Goal: Transaction & Acquisition: Purchase product/service

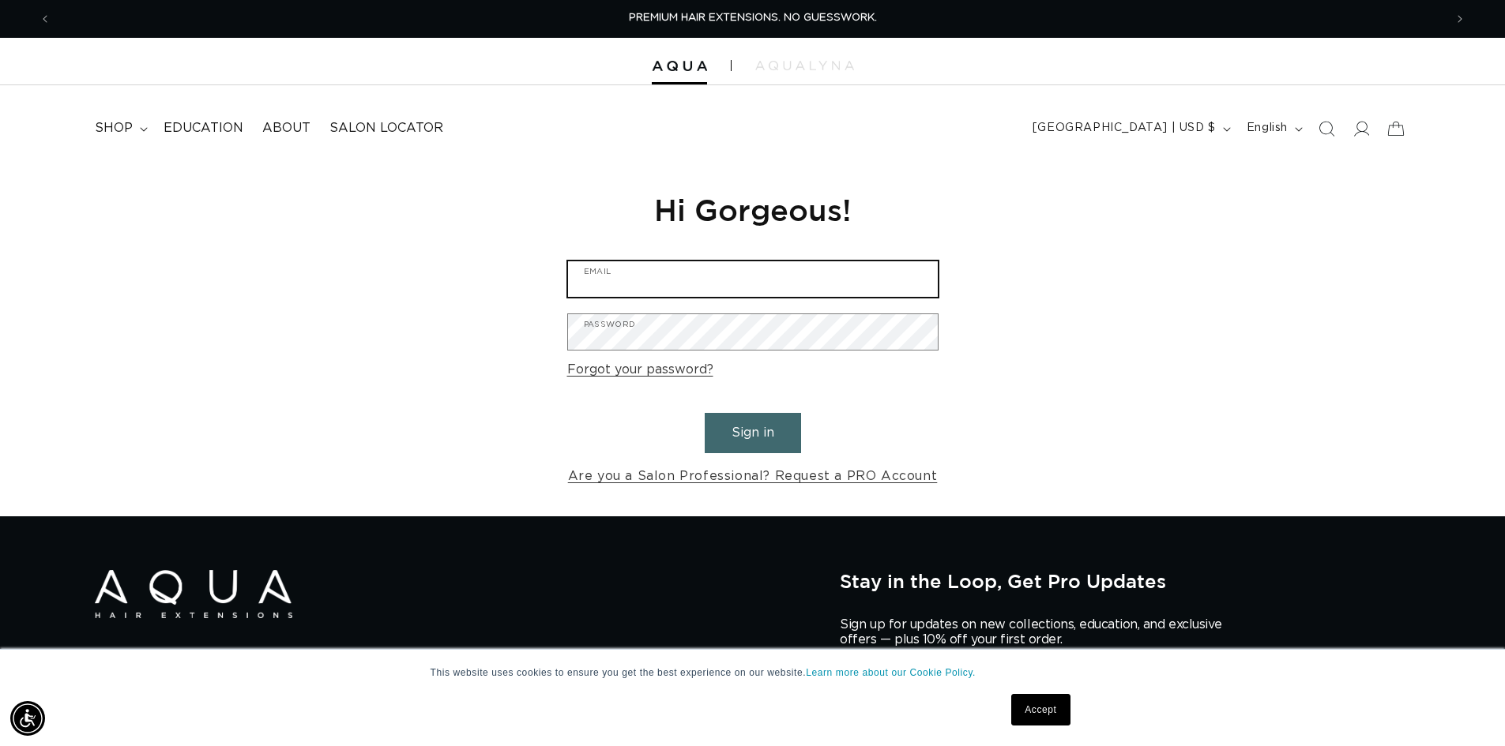
type input "snvpetoskey@gmail.com"
click at [738, 426] on button "Sign in" at bounding box center [752, 433] width 96 height 40
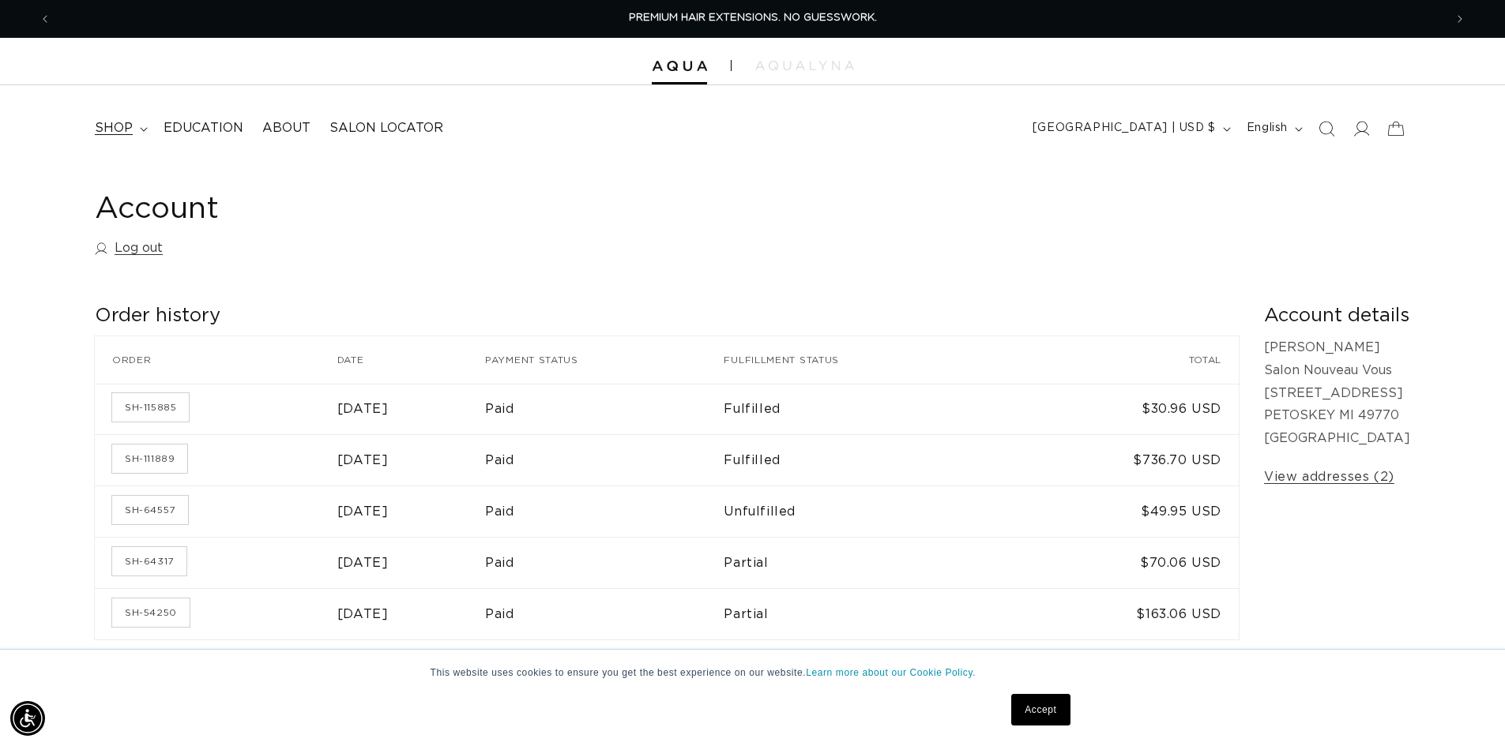
click at [138, 135] on summary "shop" at bounding box center [119, 129] width 69 height 36
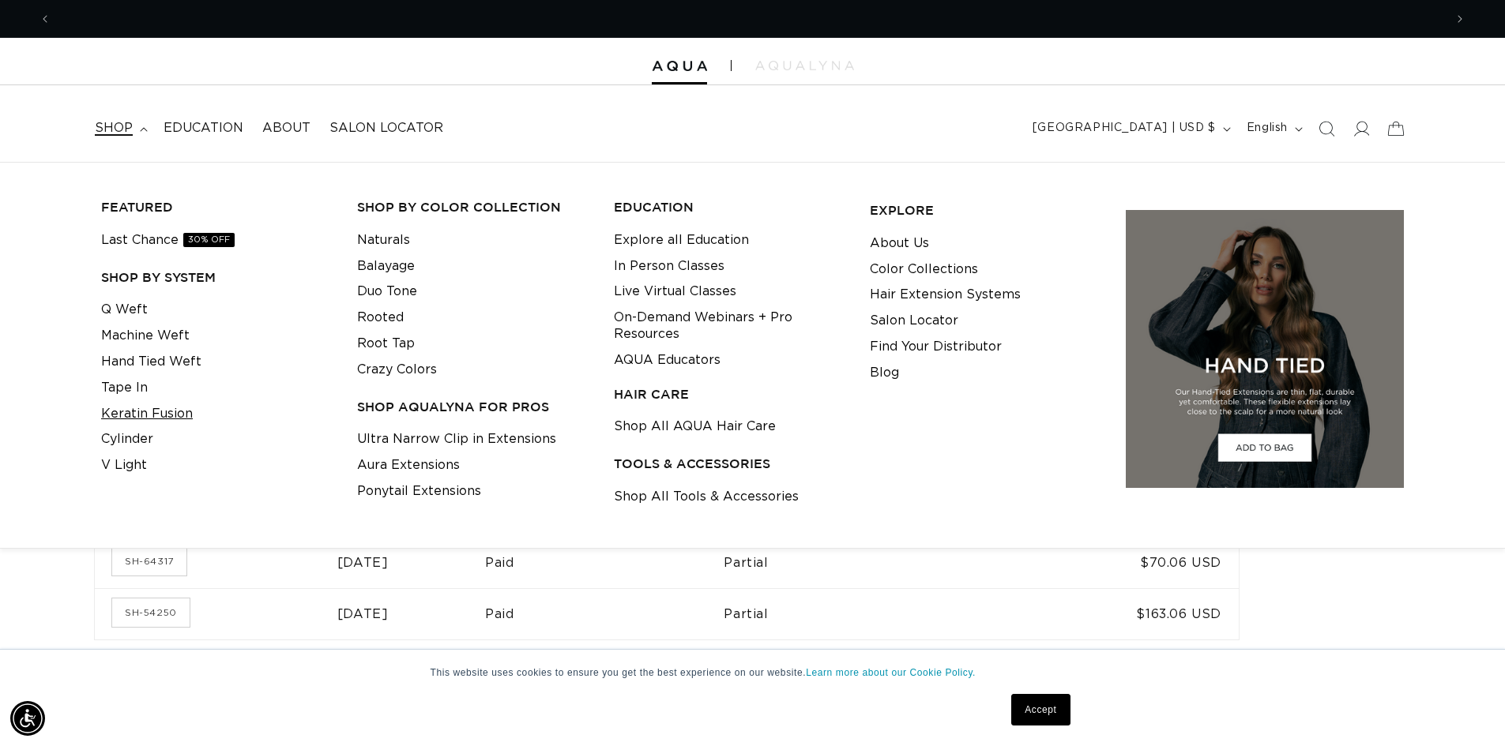
scroll to position [0, 1392]
click at [731, 494] on link "Shop All Tools & Accessories" at bounding box center [706, 497] width 185 height 26
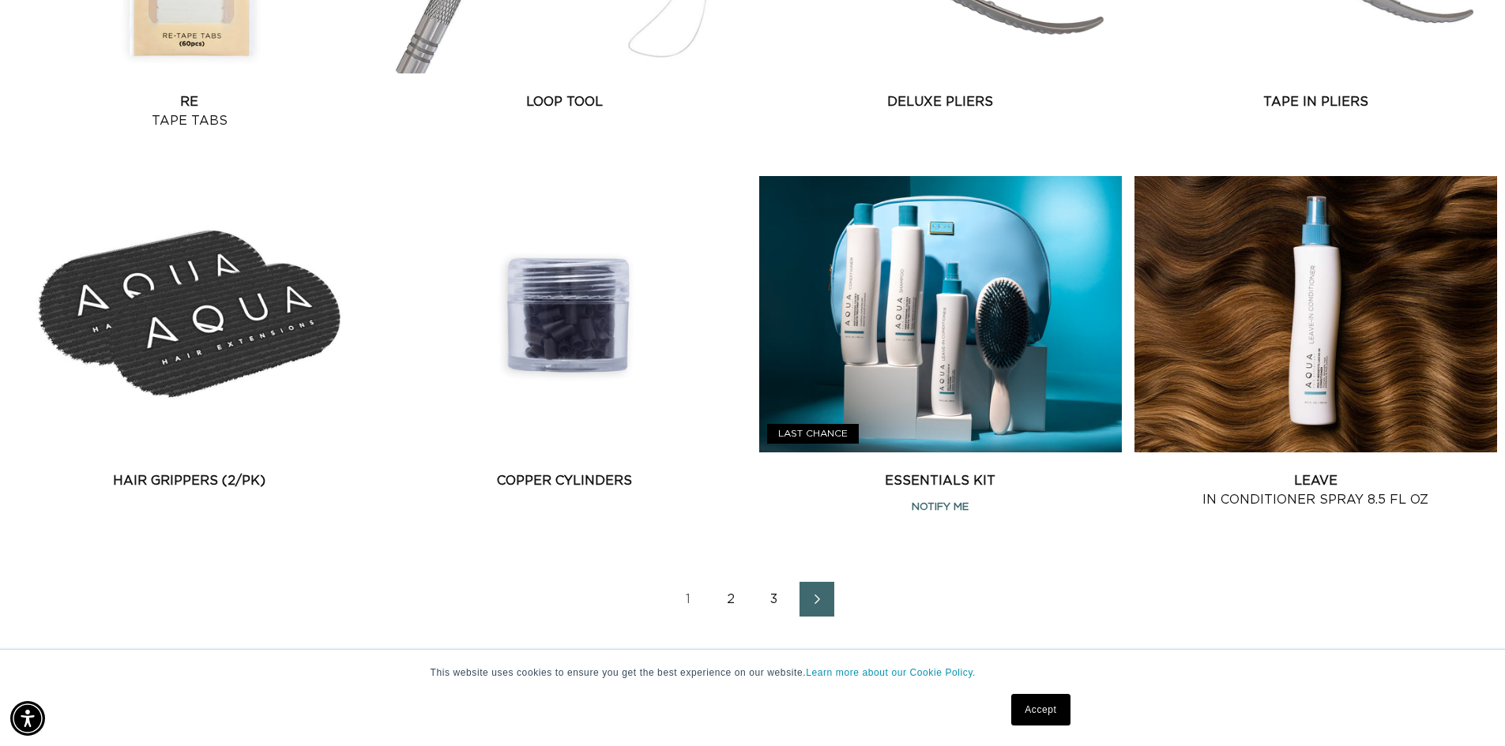
scroll to position [0, 1392]
click at [731, 597] on link "2" at bounding box center [731, 599] width 35 height 35
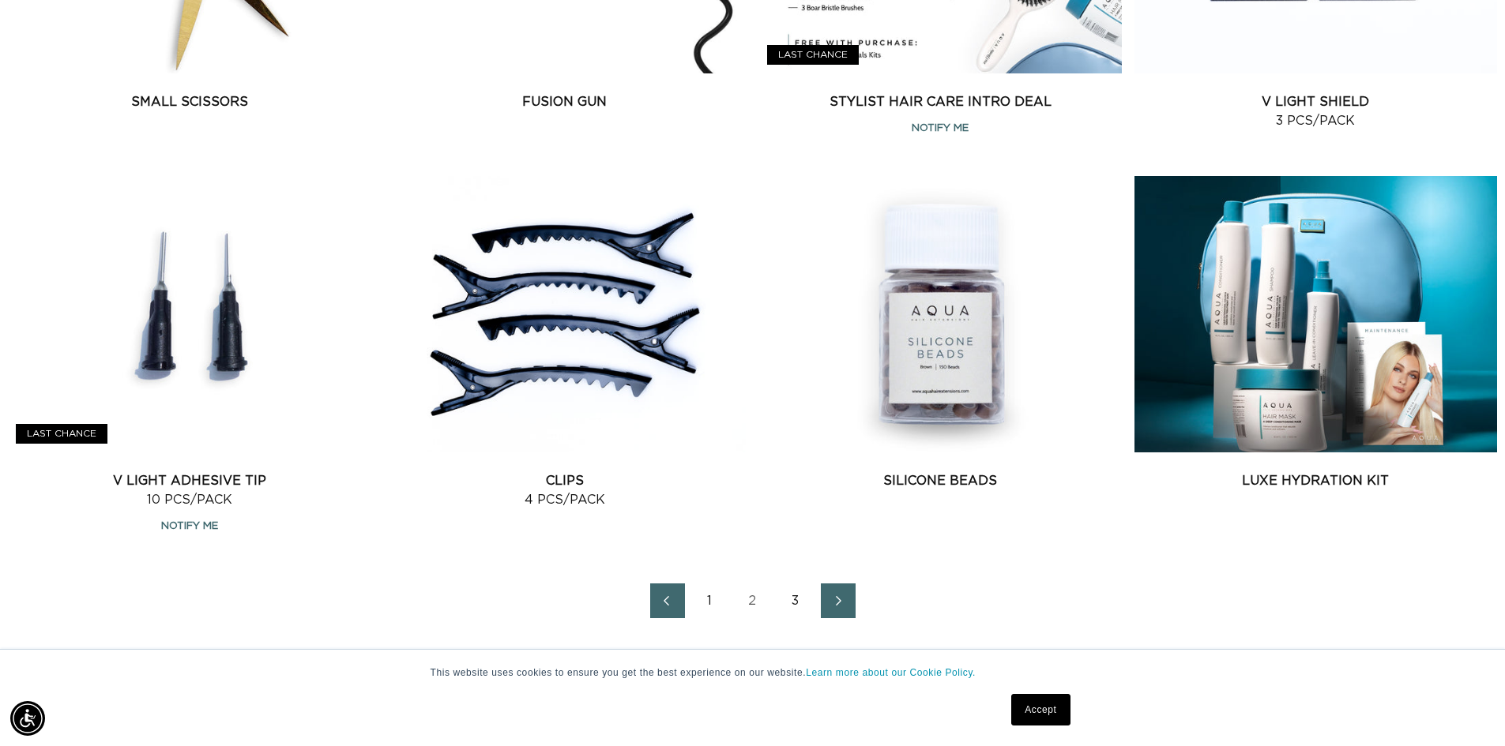
click at [793, 606] on link "3" at bounding box center [795, 601] width 35 height 35
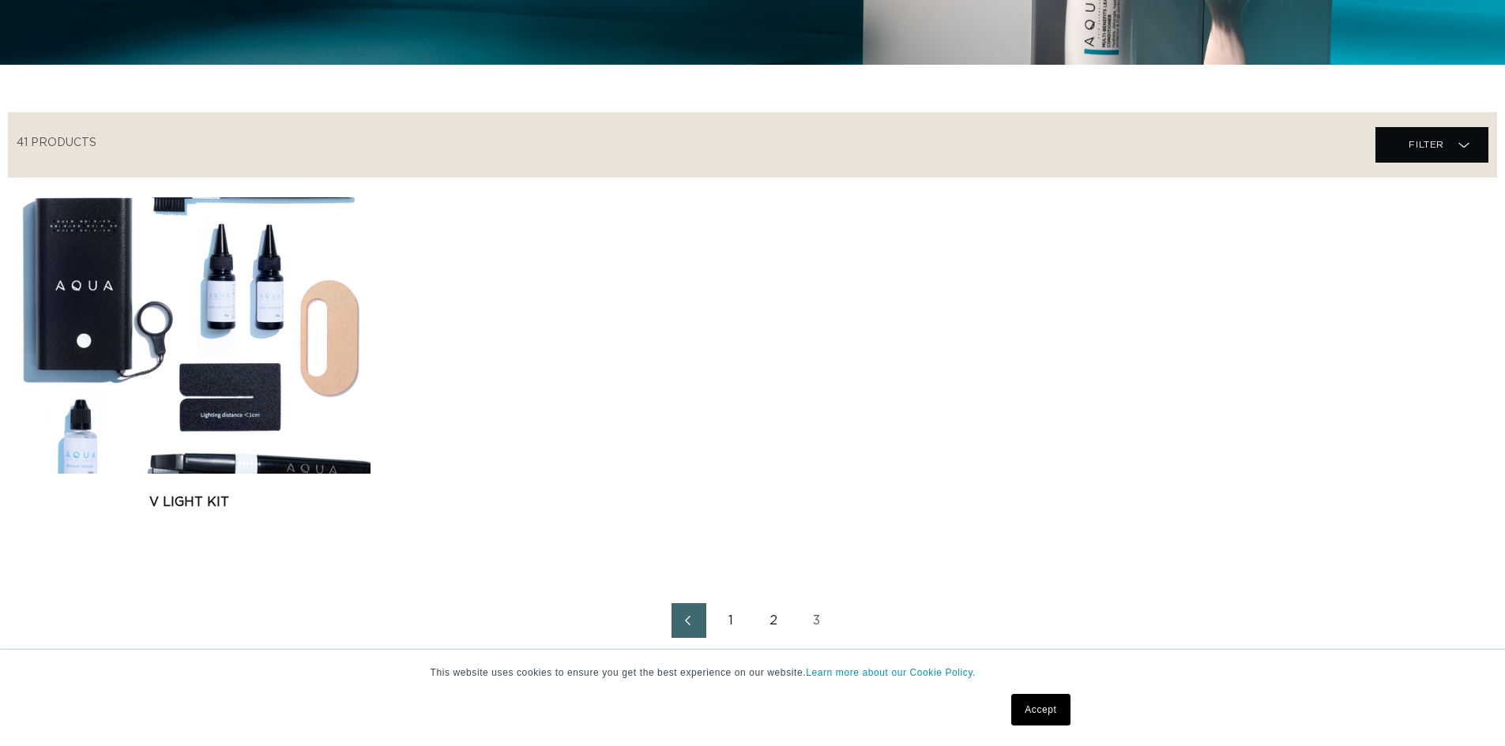
scroll to position [632, 0]
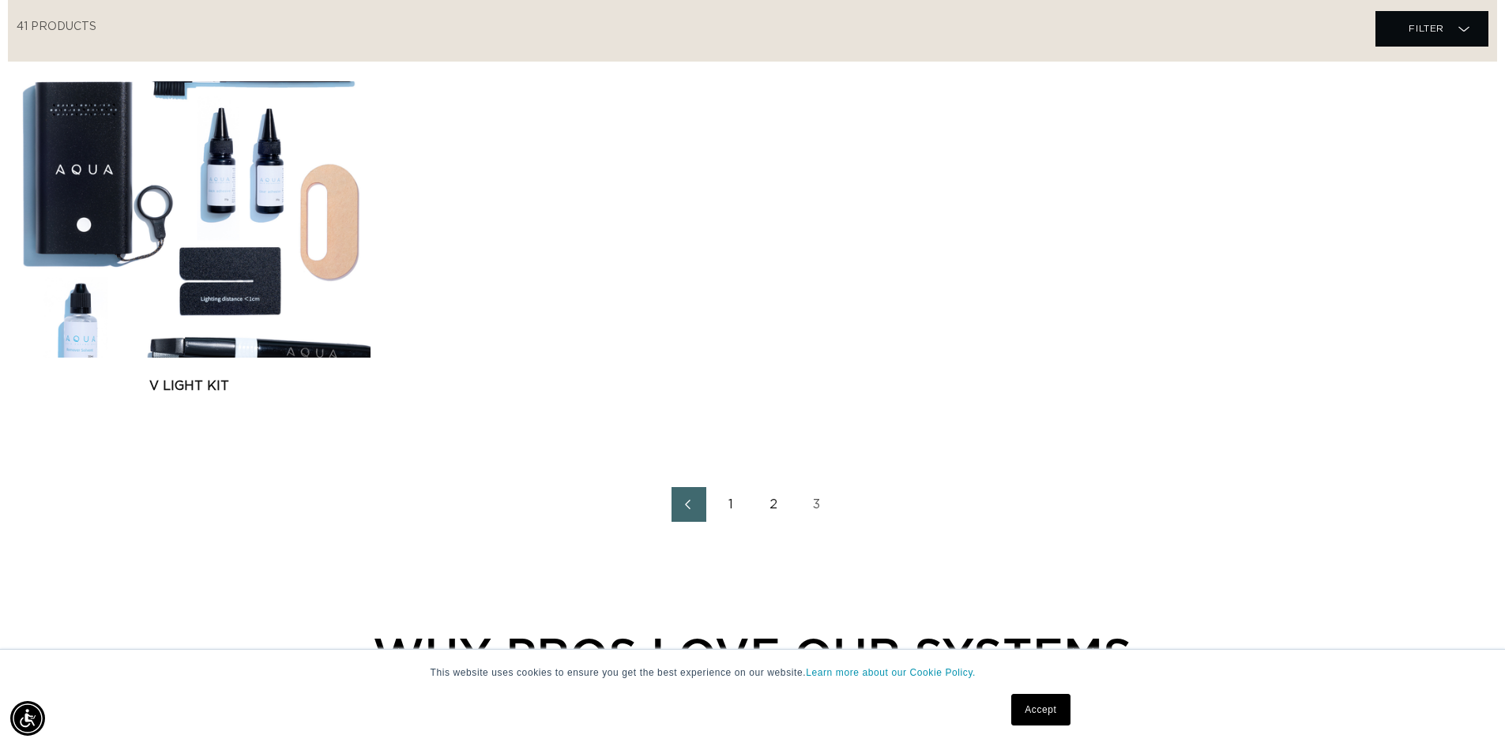
click at [725, 502] on link "1" at bounding box center [731, 504] width 35 height 35
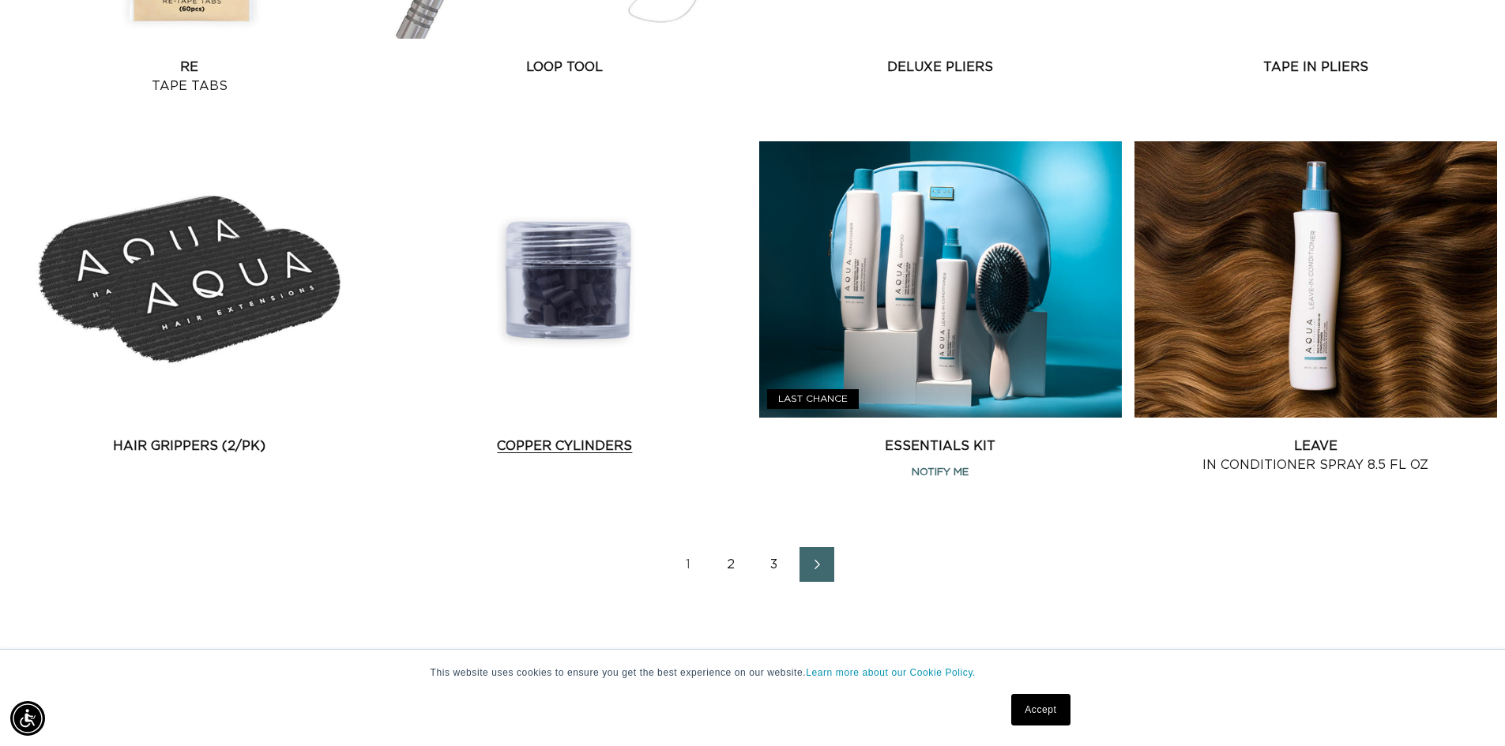
scroll to position [2211, 0]
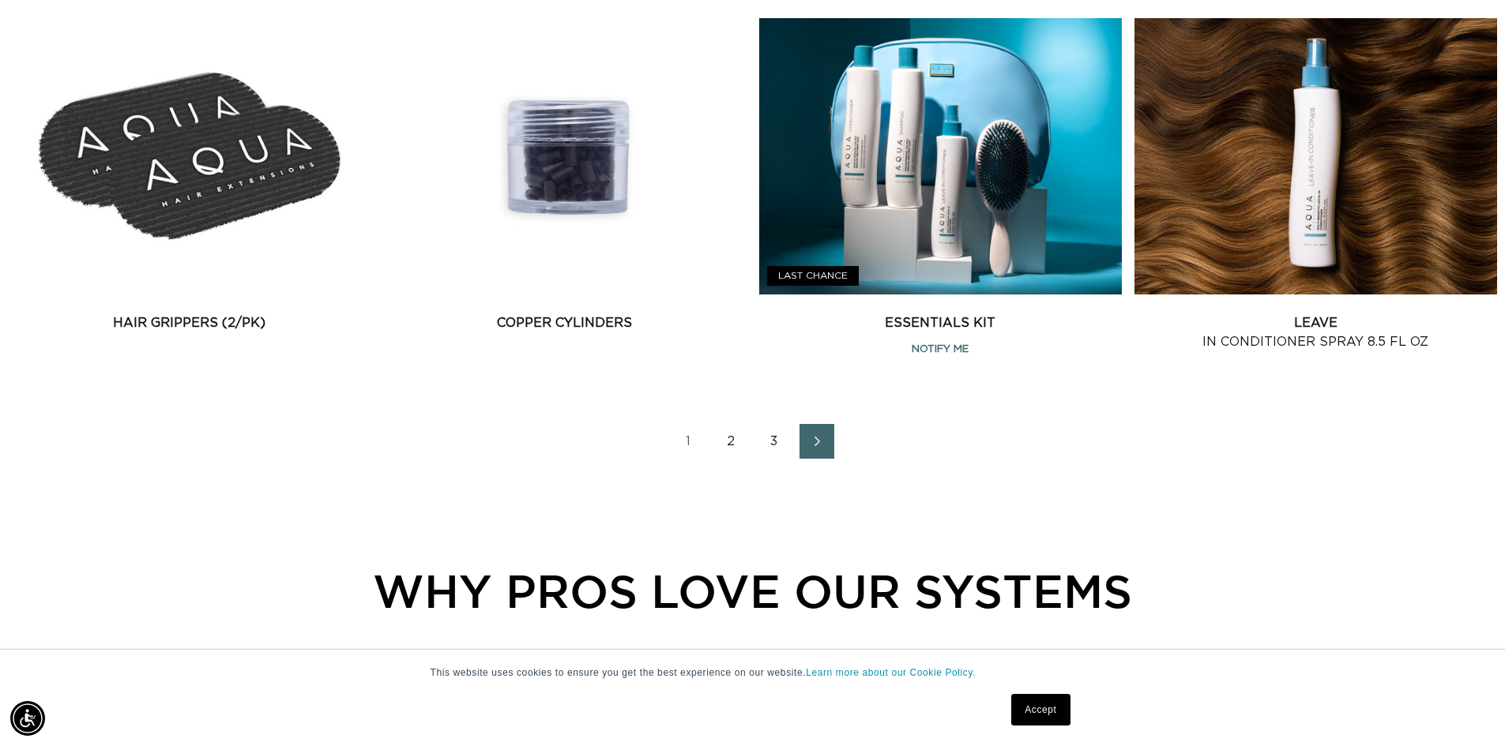
click at [726, 445] on link "2" at bounding box center [731, 441] width 35 height 35
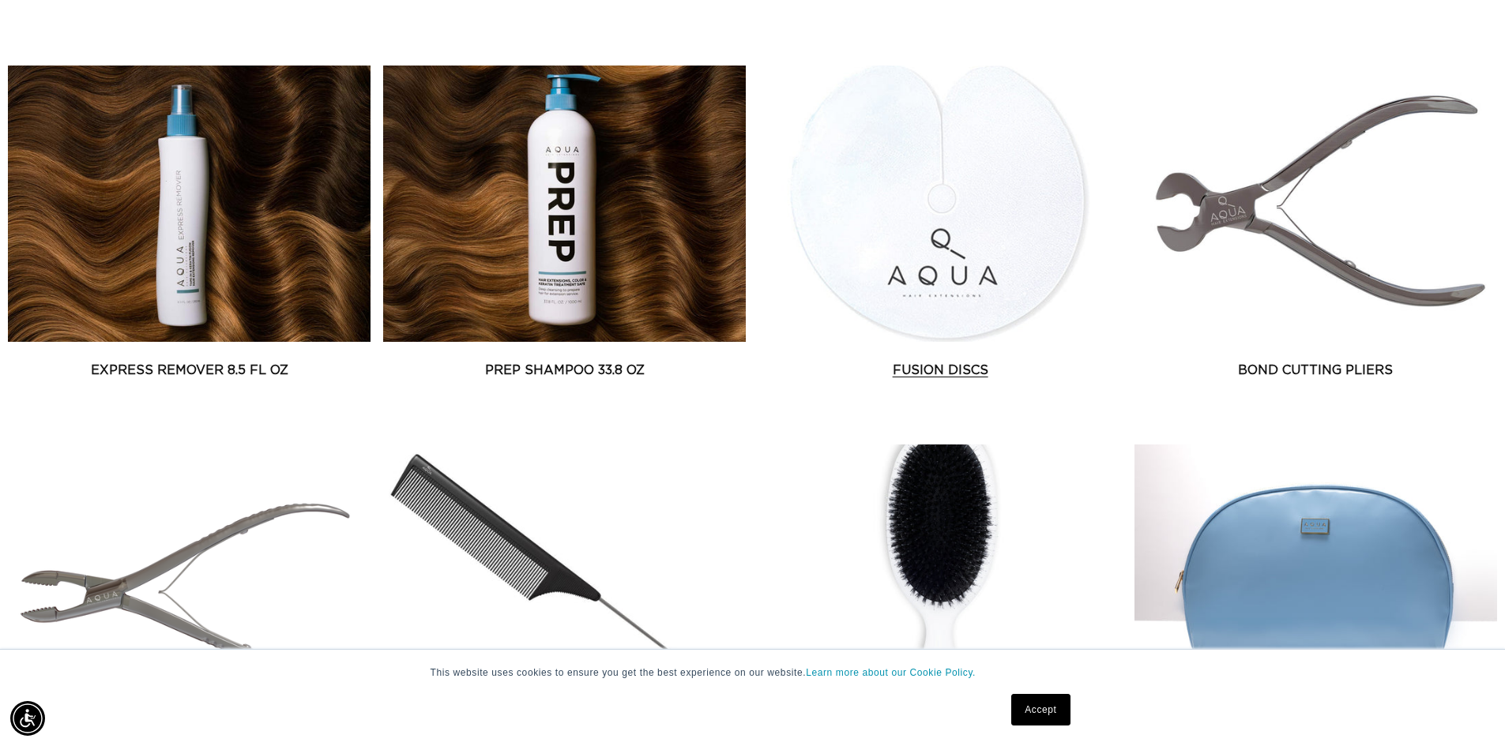
click at [912, 368] on link "Fusion Discs" at bounding box center [940, 370] width 363 height 19
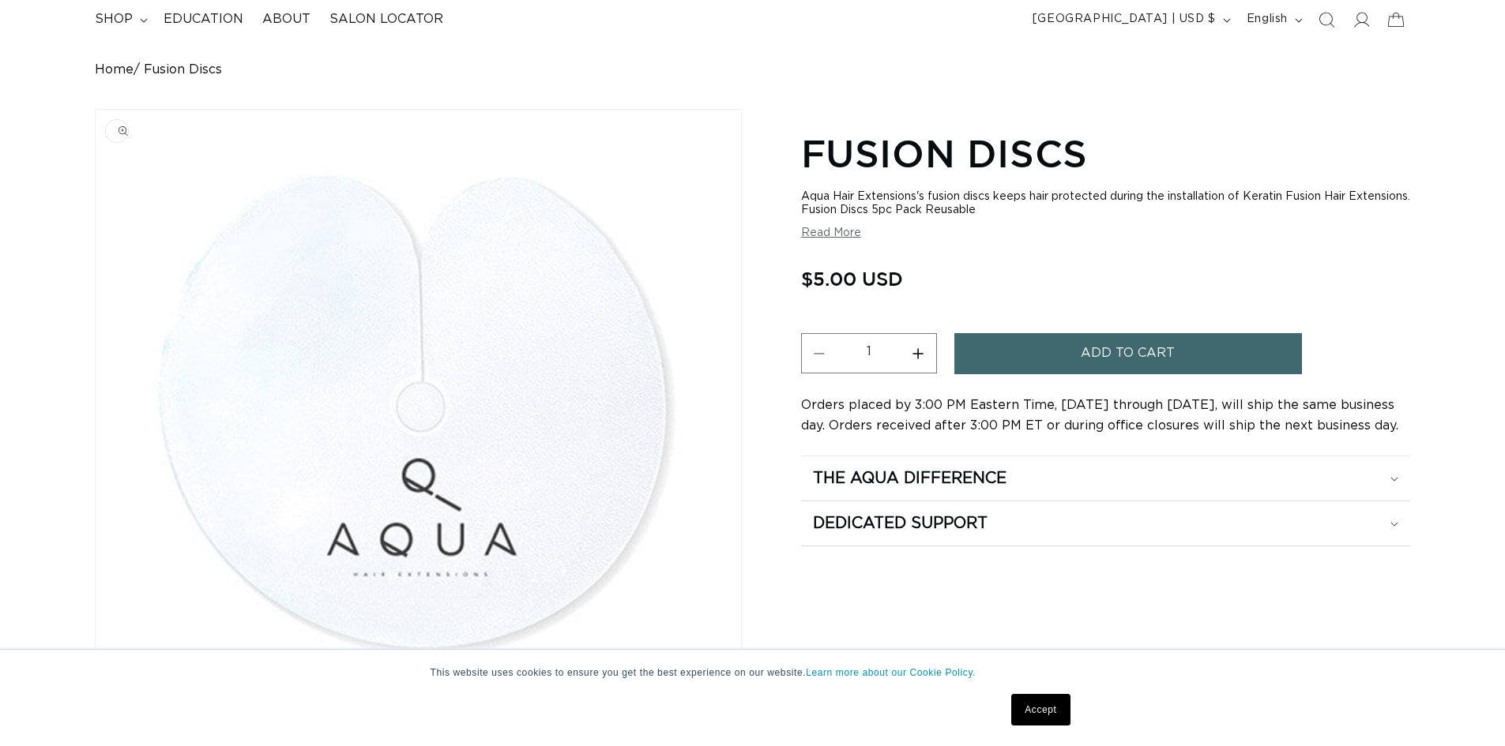
scroll to position [158, 0]
